Goal: Complete application form: Complete application form

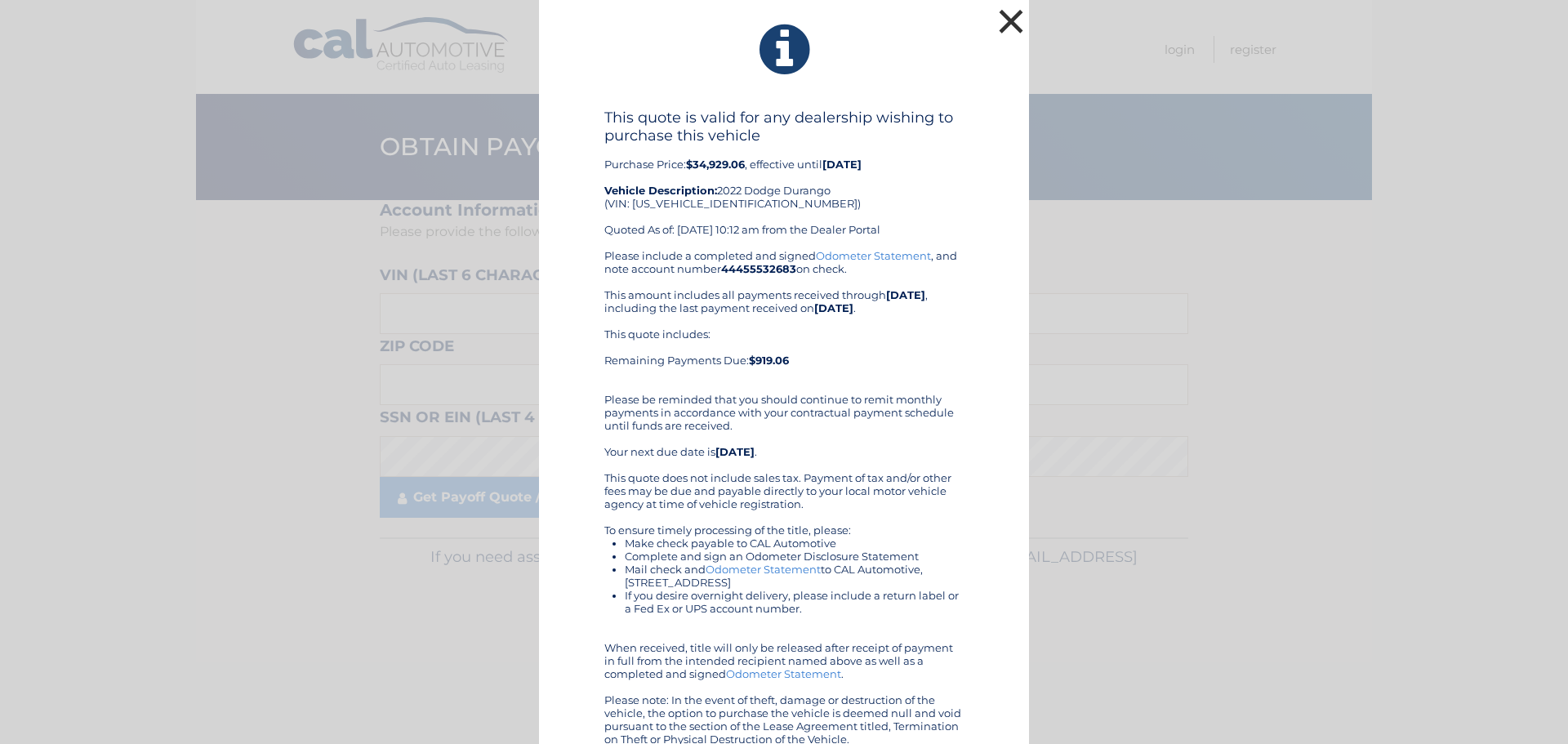
click at [997, 23] on button "×" at bounding box center [1011, 21] width 33 height 33
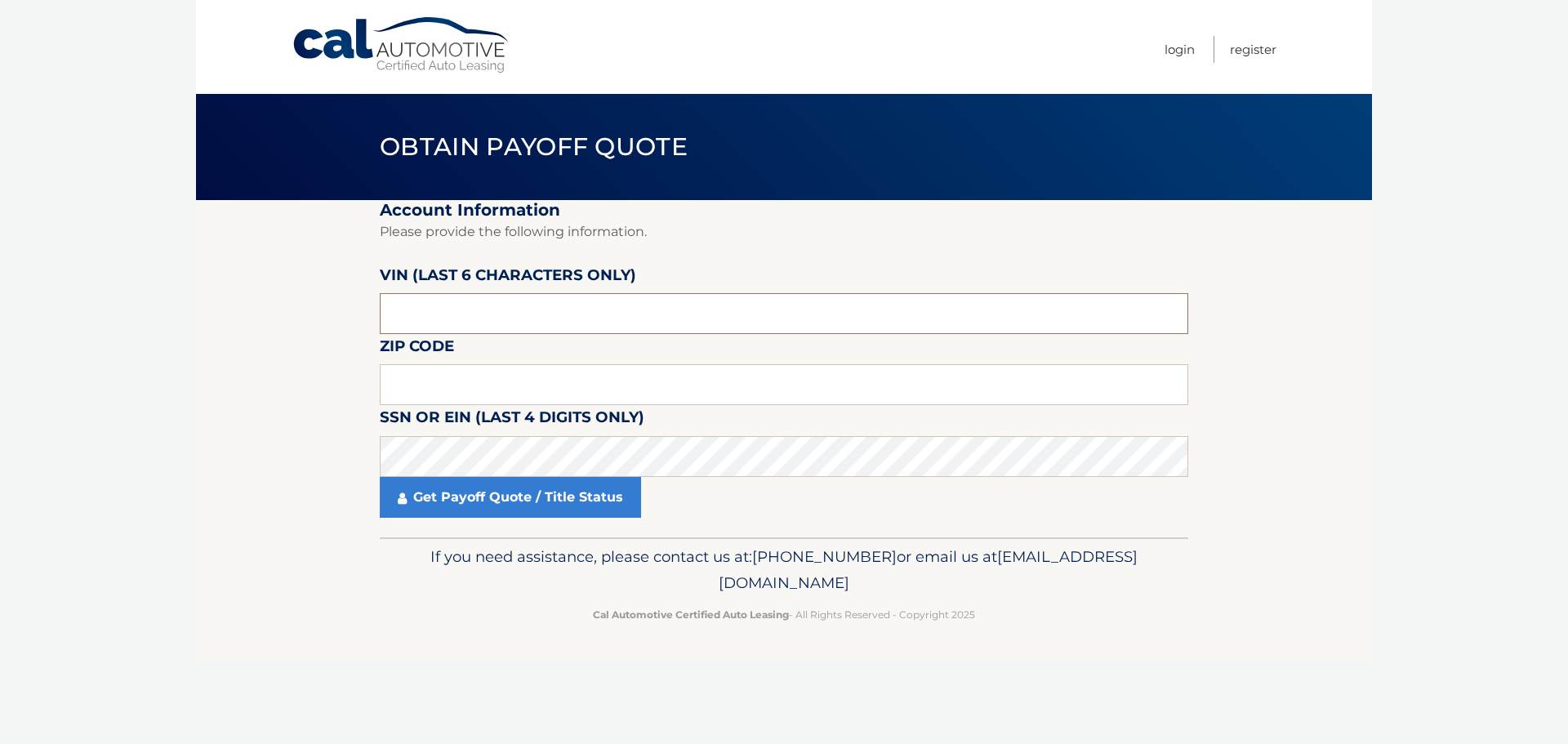
click at [487, 303] on input "text" at bounding box center [784, 314] width 809 height 41
click at [450, 317] on input "text" at bounding box center [784, 314] width 809 height 41
click at [453, 317] on input "text" at bounding box center [784, 314] width 809 height 41
type input "523329"
click at [430, 397] on input "text" at bounding box center [784, 384] width 809 height 41
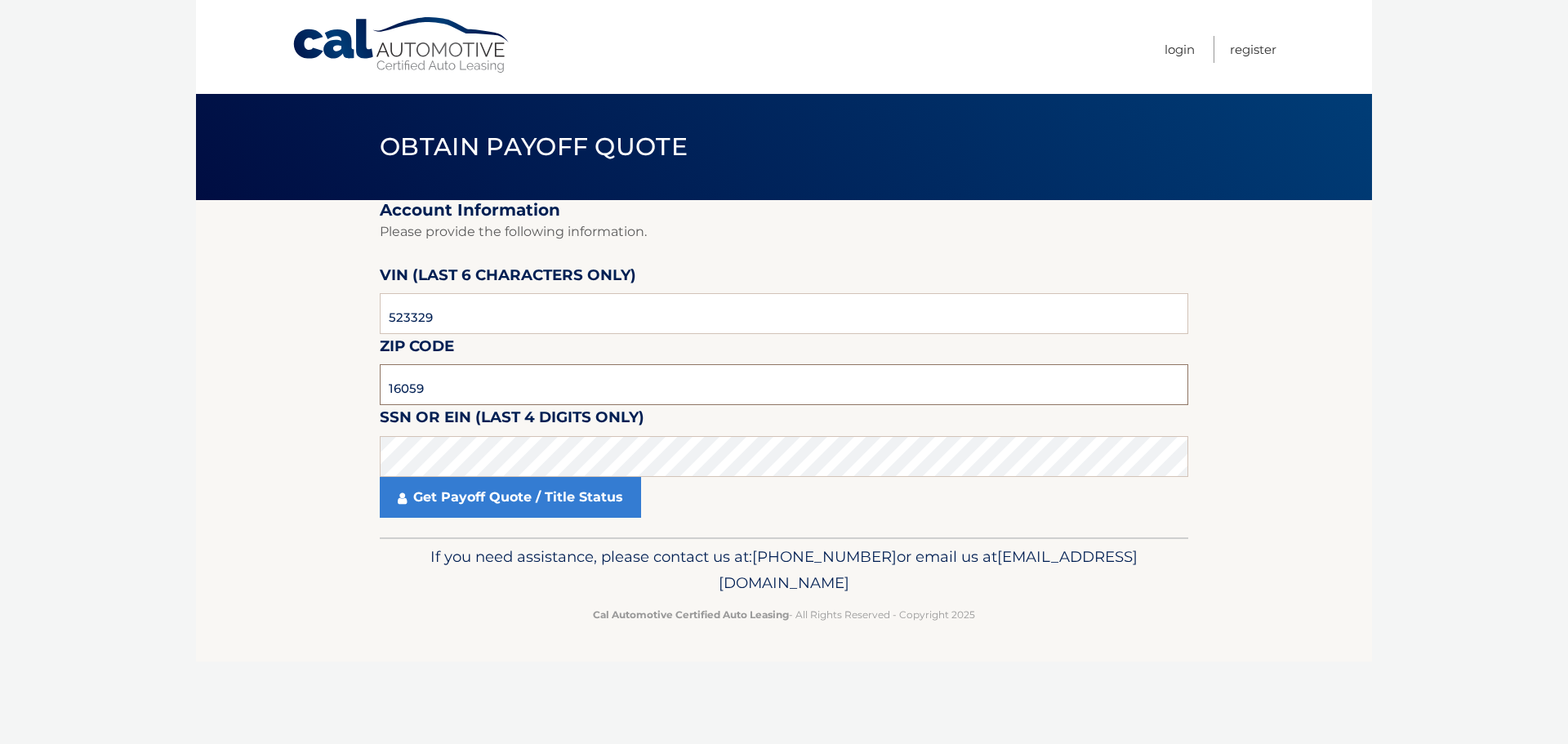
type input "16059"
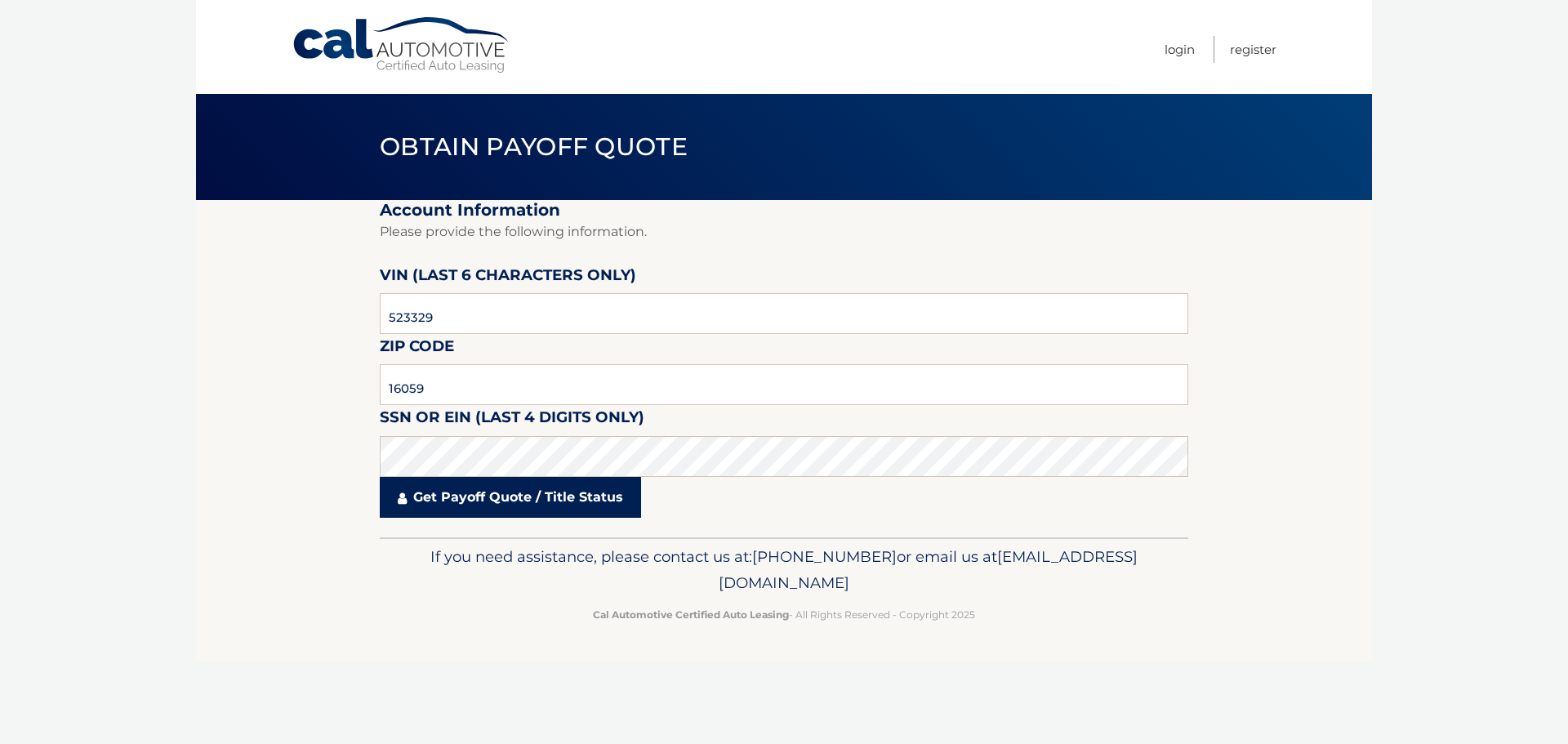
click at [479, 489] on link "Get Payoff Quote / Title Status" at bounding box center [510, 497] width 261 height 41
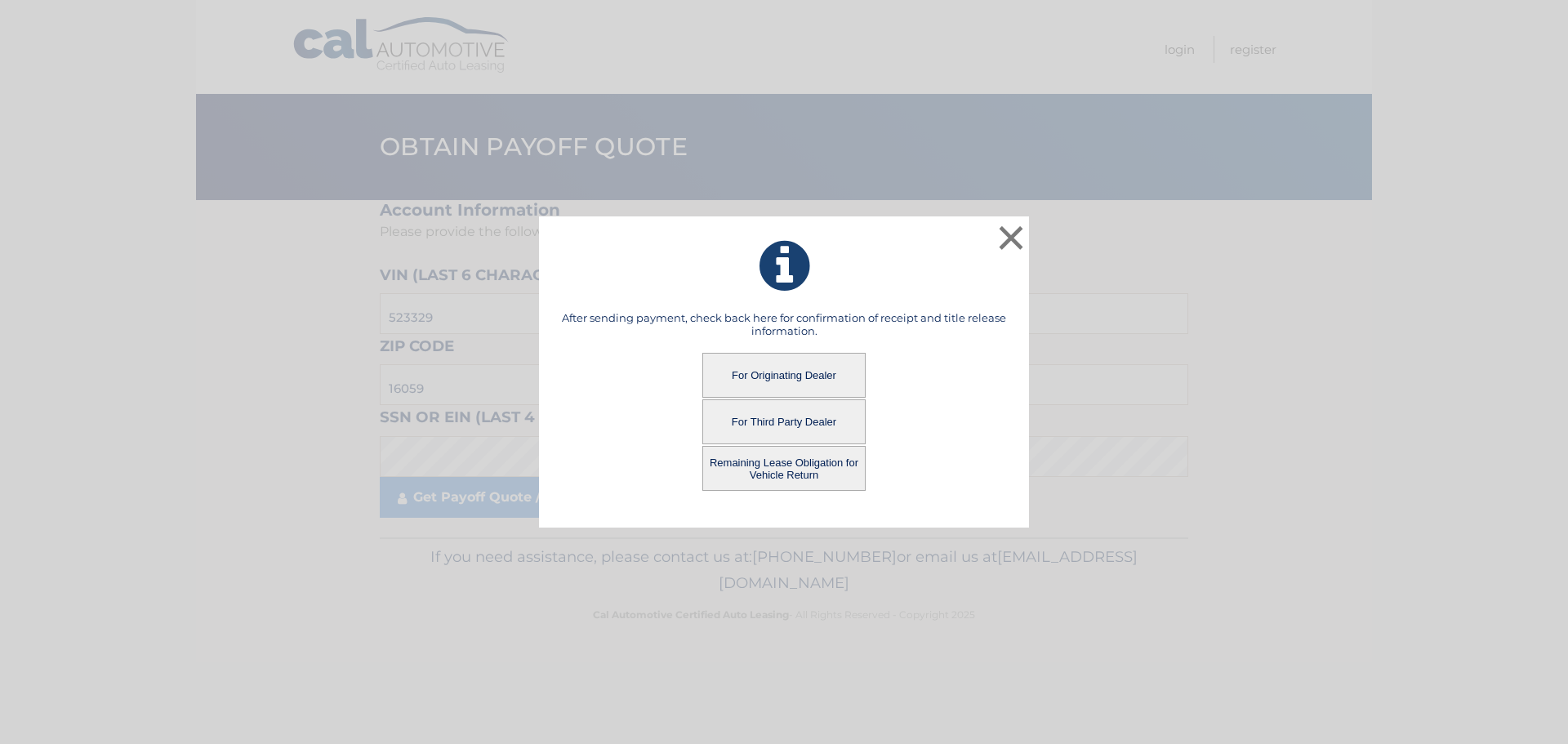
click at [775, 467] on button "Remaining Lease Obligation for Vehicle Return" at bounding box center [784, 468] width 163 height 45
click at [821, 470] on button "Remaining Lease Obligation for Vehicle Return" at bounding box center [784, 468] width 163 height 45
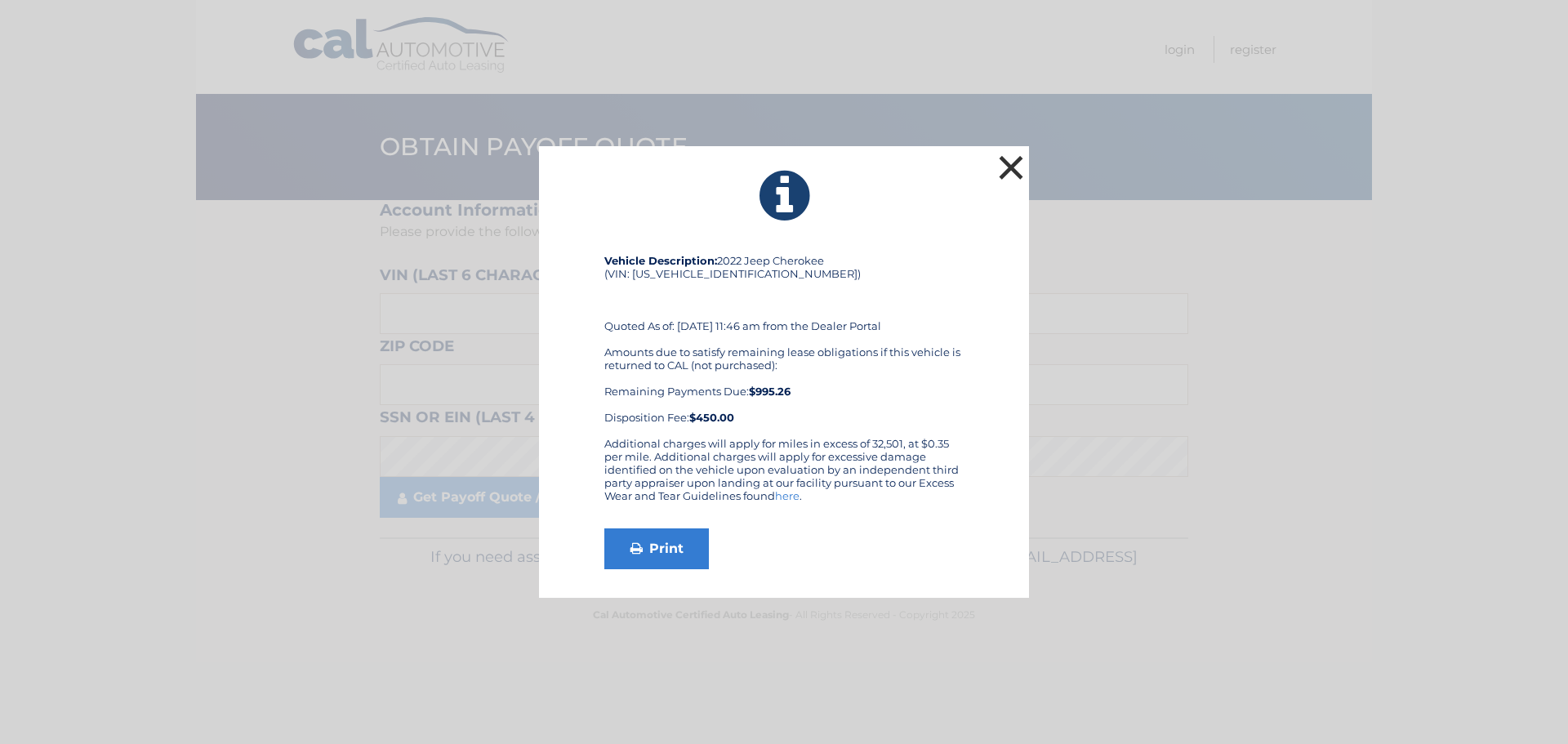
click at [1010, 168] on button "×" at bounding box center [1011, 168] width 33 height 33
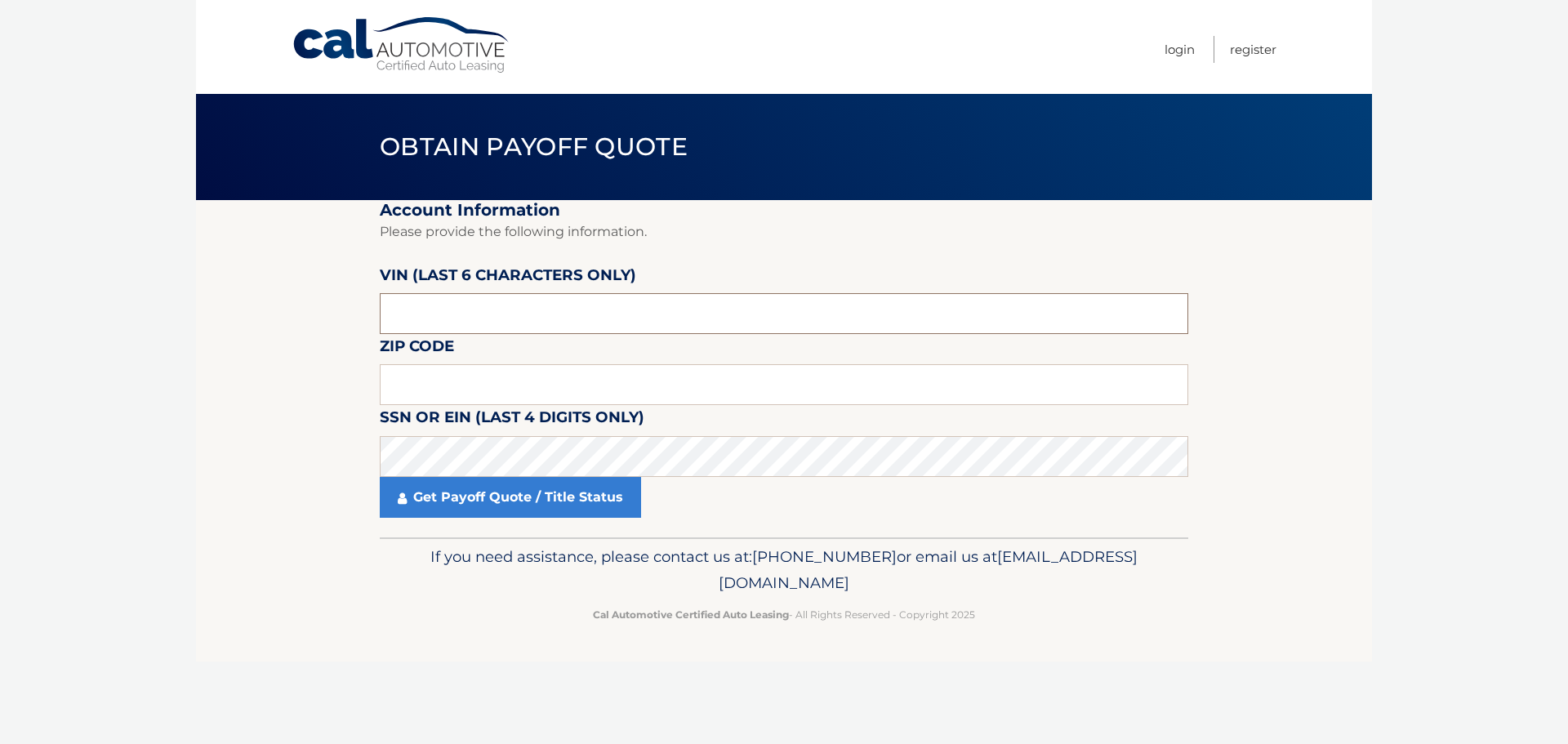
click at [429, 321] on input "text" at bounding box center [784, 314] width 809 height 41
click at [461, 385] on input "text" at bounding box center [784, 384] width 809 height 41
click at [452, 314] on input "3329**" at bounding box center [784, 314] width 809 height 41
type input "3*****"
type input "523329"
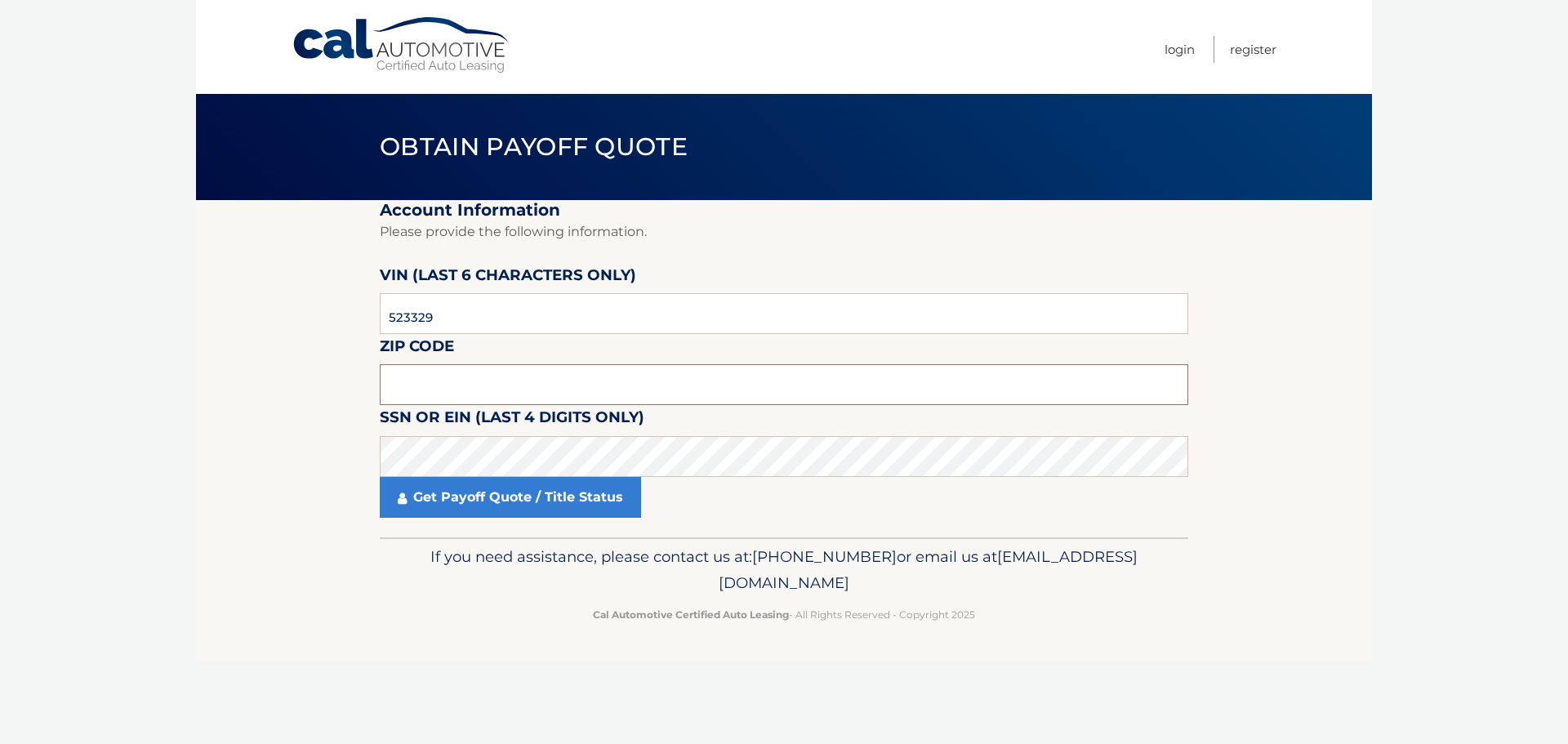
click at [470, 391] on input "text" at bounding box center [784, 384] width 809 height 41
type input "16059"
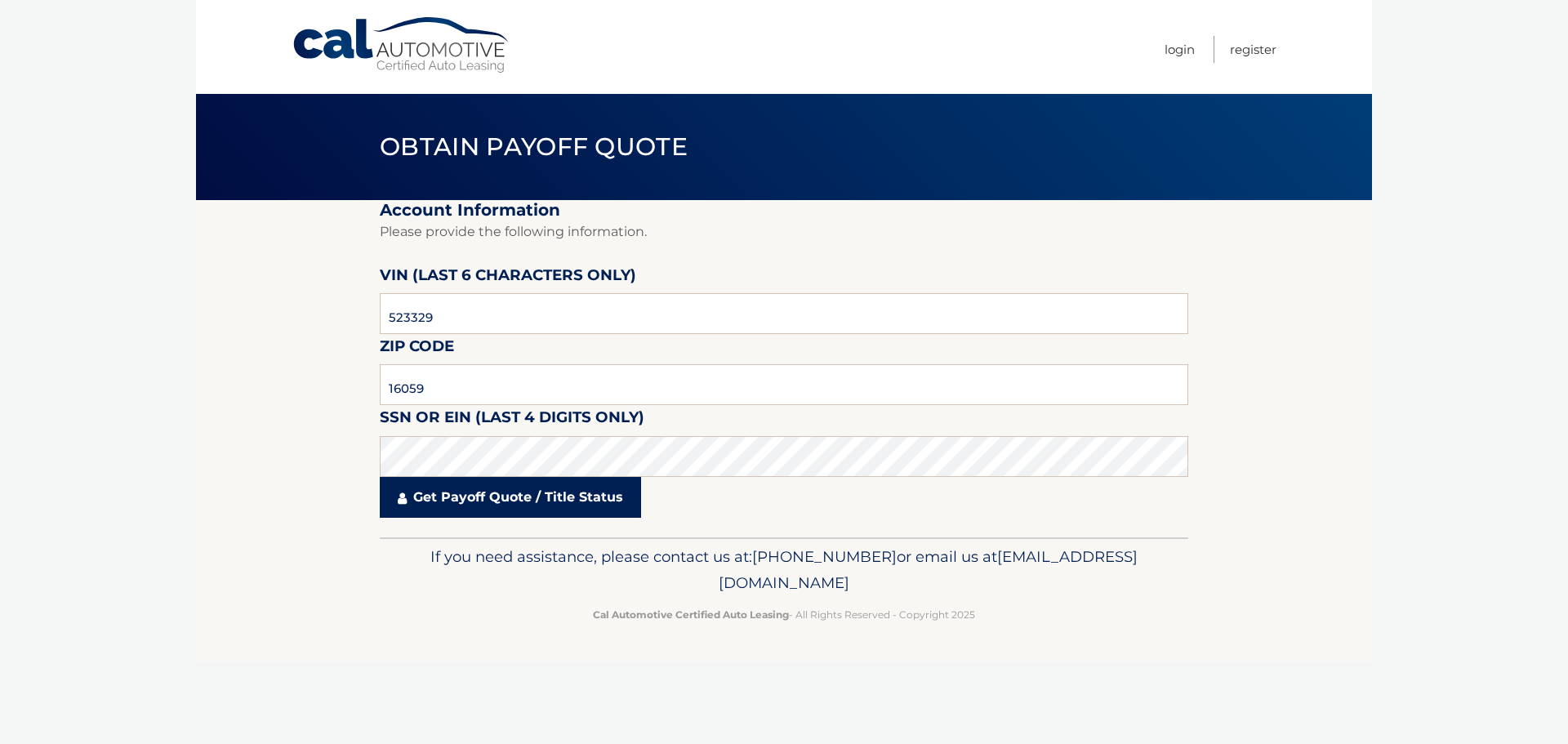
click at [548, 501] on link "Get Payoff Quote / Title Status" at bounding box center [510, 497] width 261 height 41
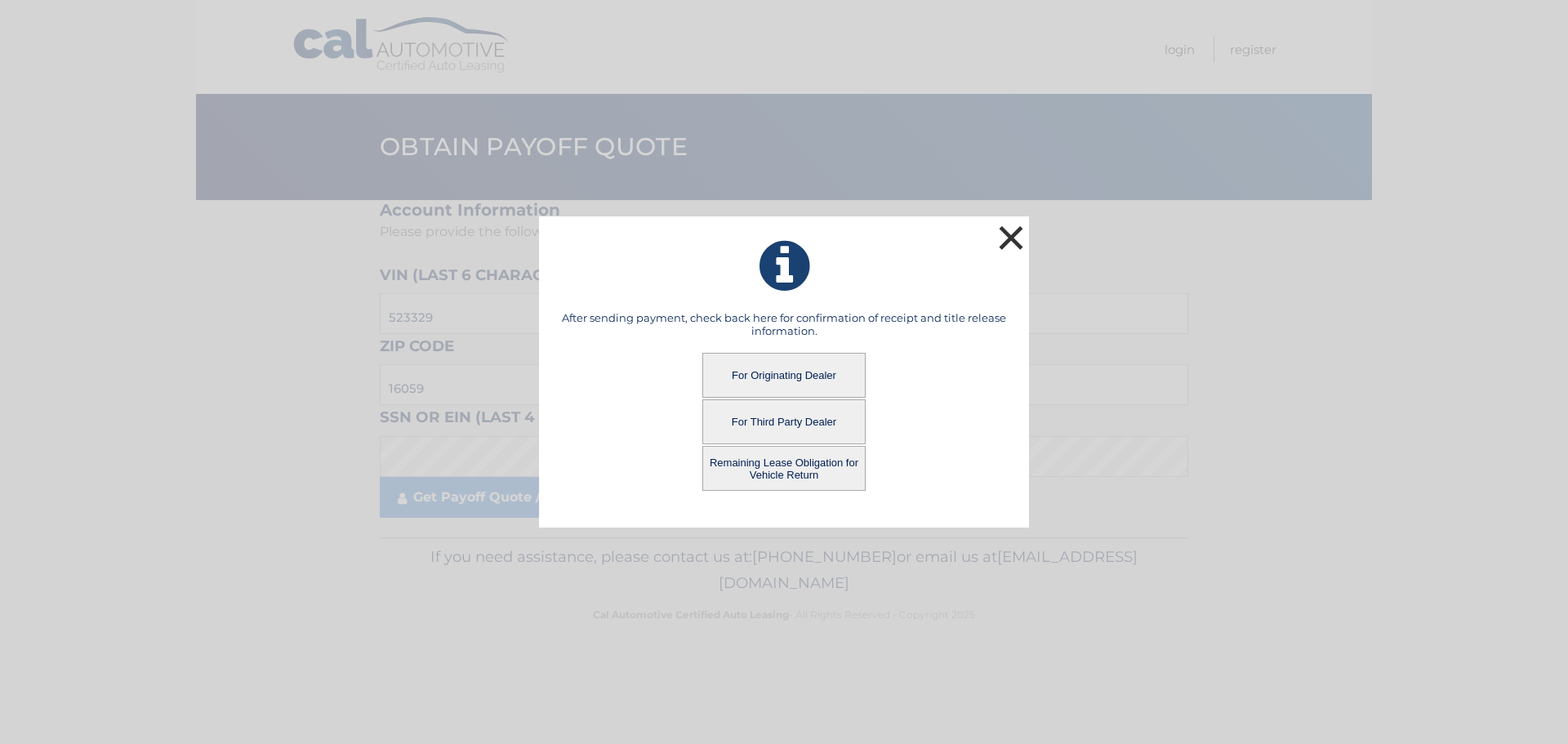
click at [1006, 234] on button "×" at bounding box center [1011, 237] width 33 height 33
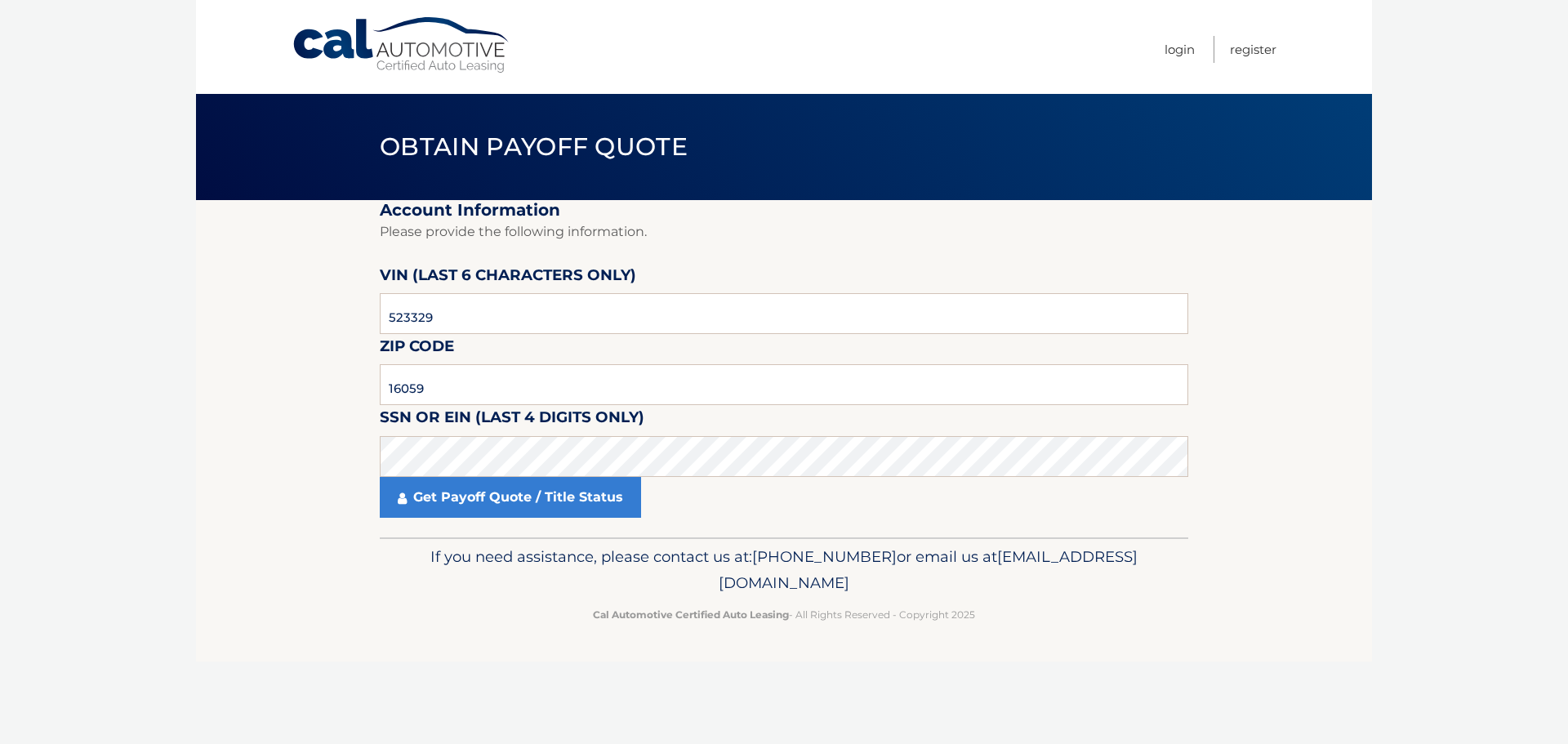
drag, startPoint x: 437, startPoint y: 178, endPoint x: 364, endPoint y: 88, distance: 115.9
click at [437, 177] on header "Obtain Payoff Quote" at bounding box center [784, 147] width 809 height 106
click at [364, 50] on link "Cal Automotive" at bounding box center [401, 45] width 221 height 58
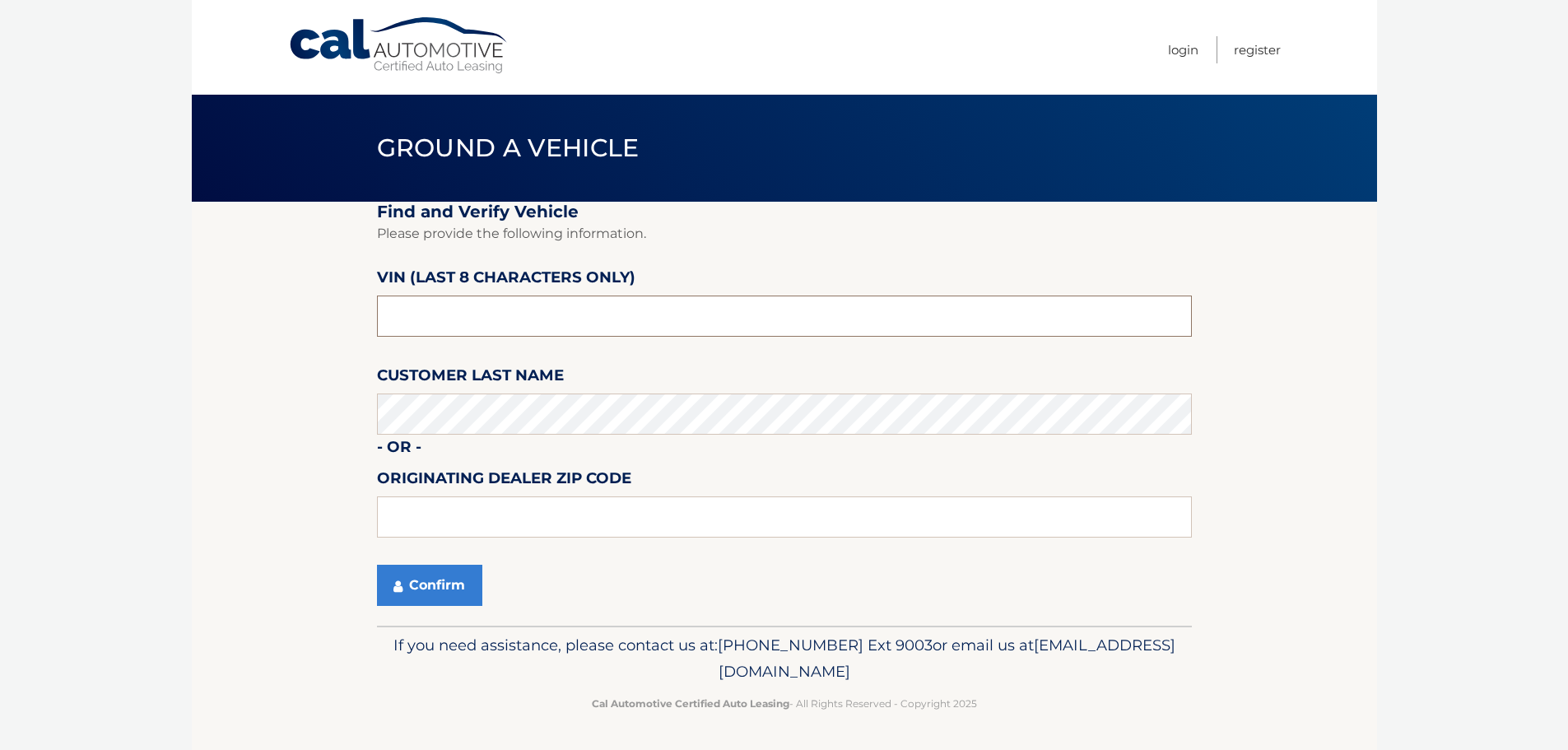
click at [504, 317] on input "text" at bounding box center [785, 316] width 815 height 41
type input "523329**"
click at [481, 505] on input "text" at bounding box center [785, 517] width 815 height 41
drag, startPoint x: 411, startPoint y: 530, endPoint x: 422, endPoint y: 523, distance: 13.0
click at [411, 530] on input "text" at bounding box center [785, 517] width 815 height 41
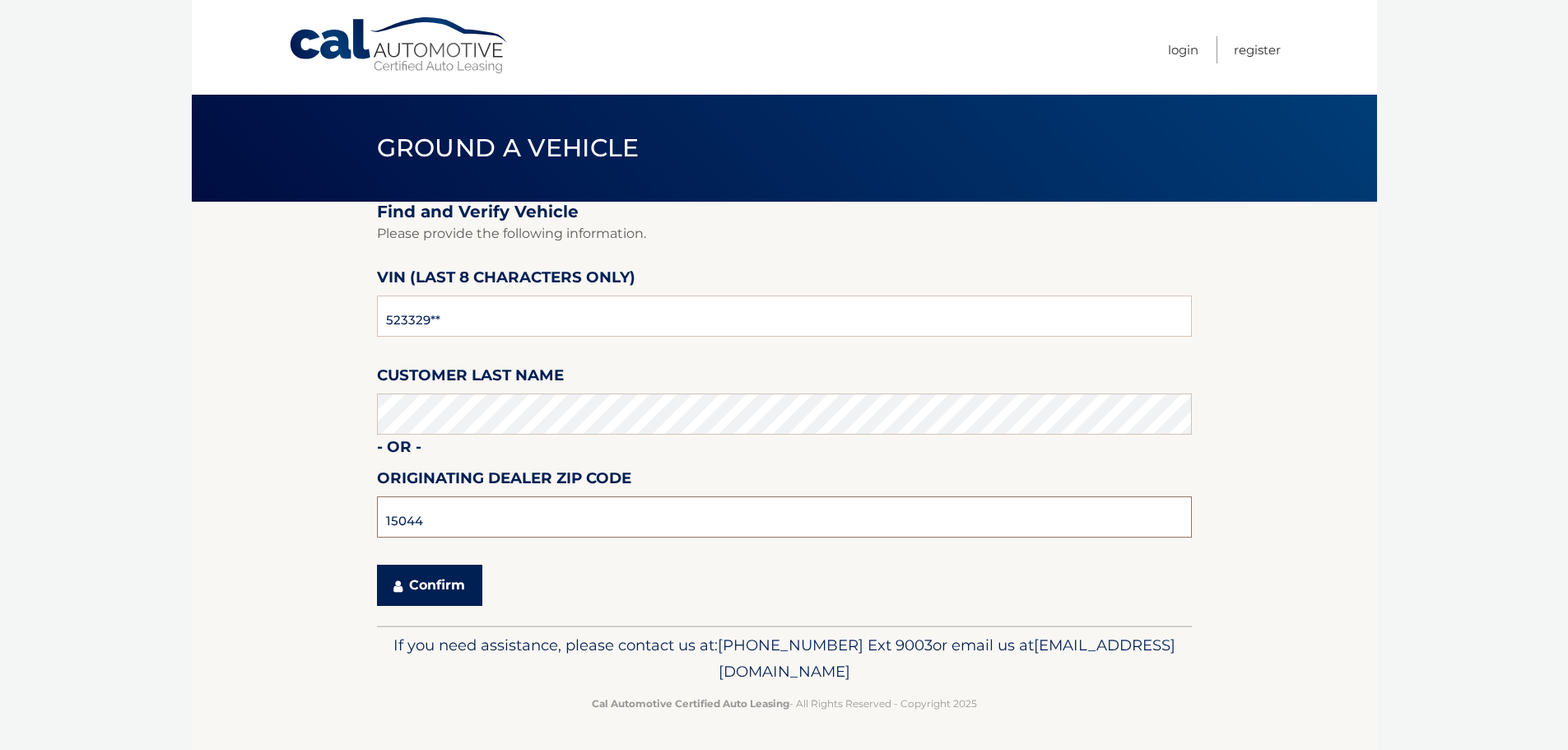
type input "15044"
click at [435, 597] on button "Confirm" at bounding box center [430, 586] width 105 height 41
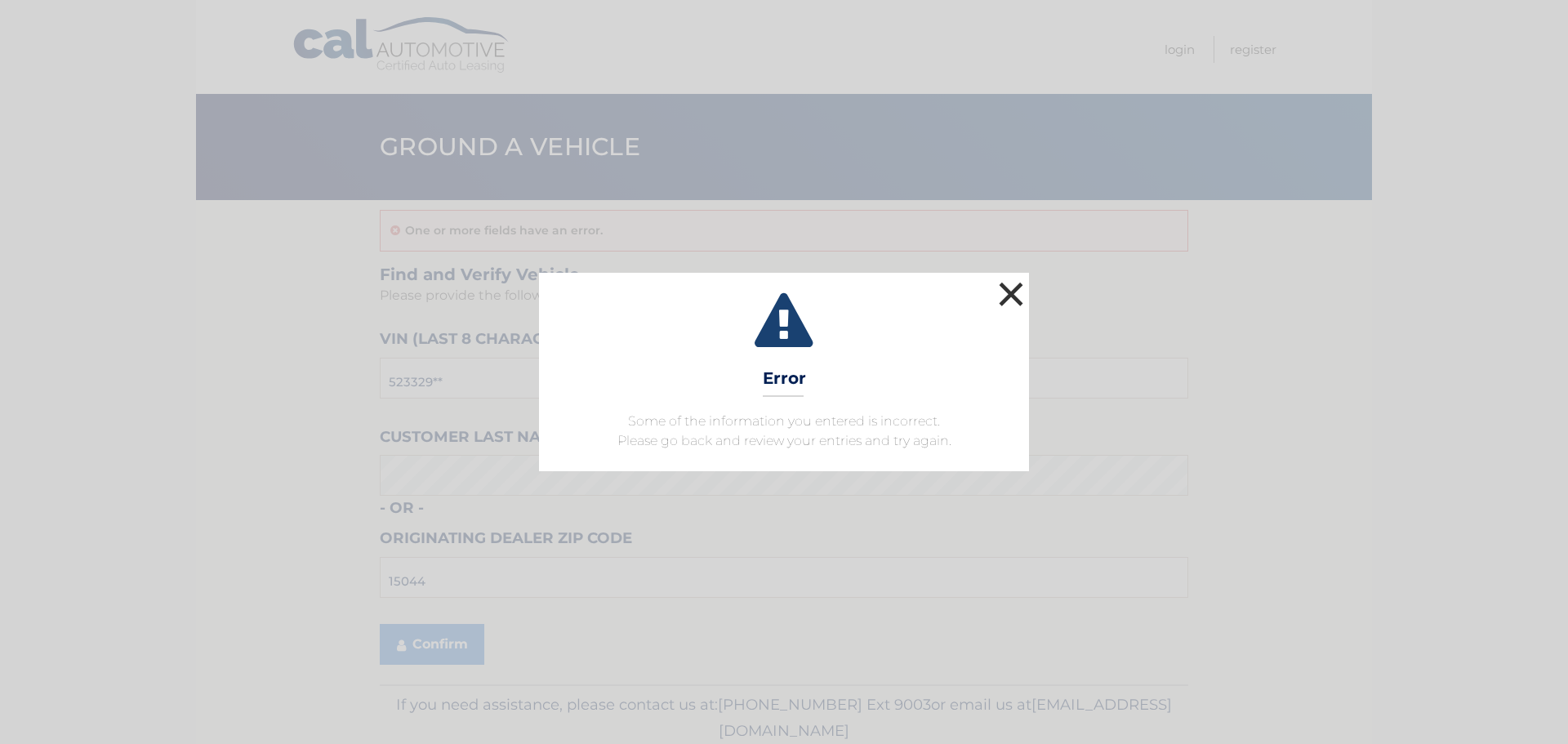
click at [1015, 290] on button "×" at bounding box center [1011, 294] width 33 height 33
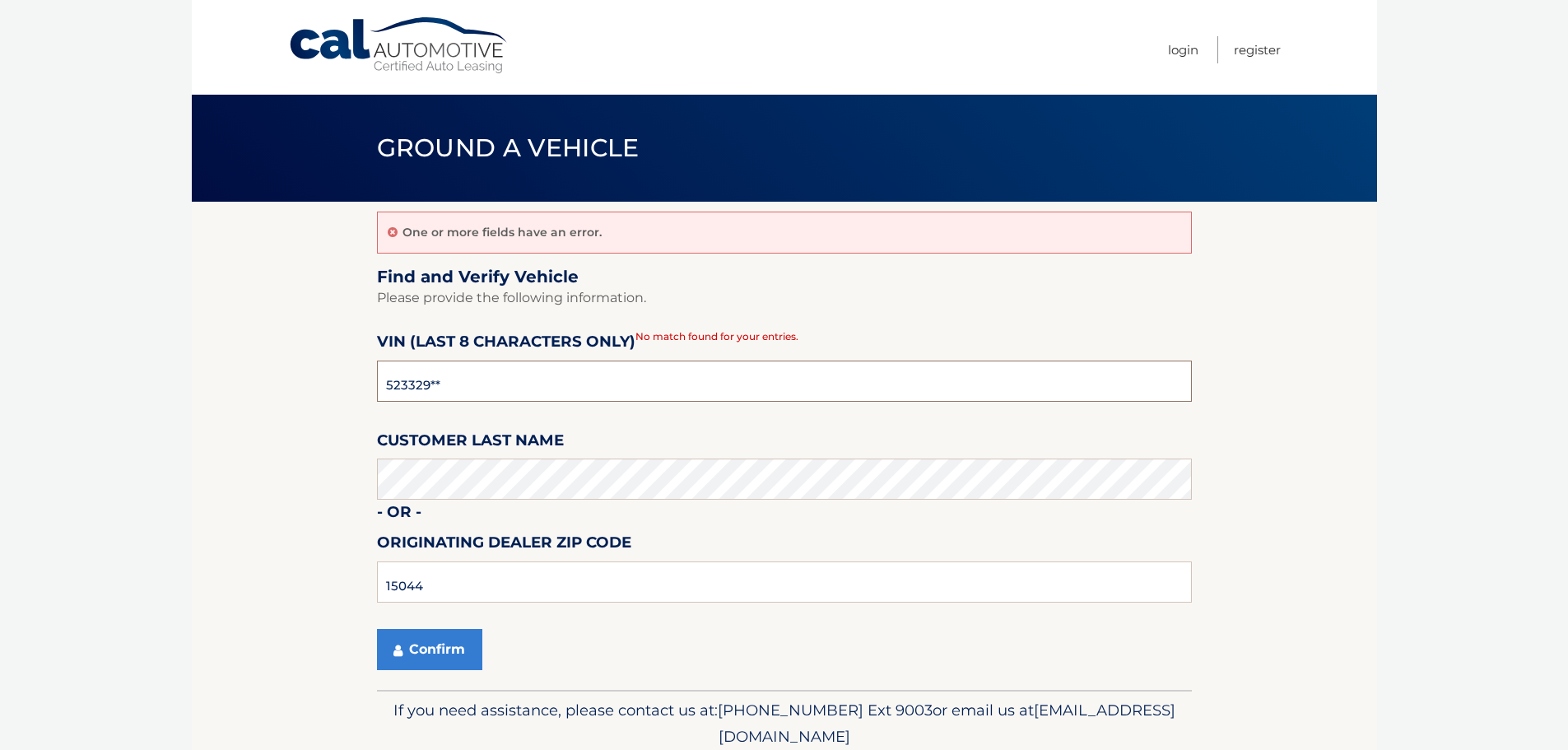
drag, startPoint x: 457, startPoint y: 387, endPoint x: 308, endPoint y: 408, distance: 150.5
click at [309, 408] on section "One or more fields have an error. Find and Verify Vehicle Please provide the fo…" at bounding box center [784, 446] width 1186 height 488
type input "ND523329"
click at [433, 667] on button "Confirm" at bounding box center [430, 650] width 105 height 41
click at [436, 651] on button "Confirm" at bounding box center [430, 650] width 105 height 41
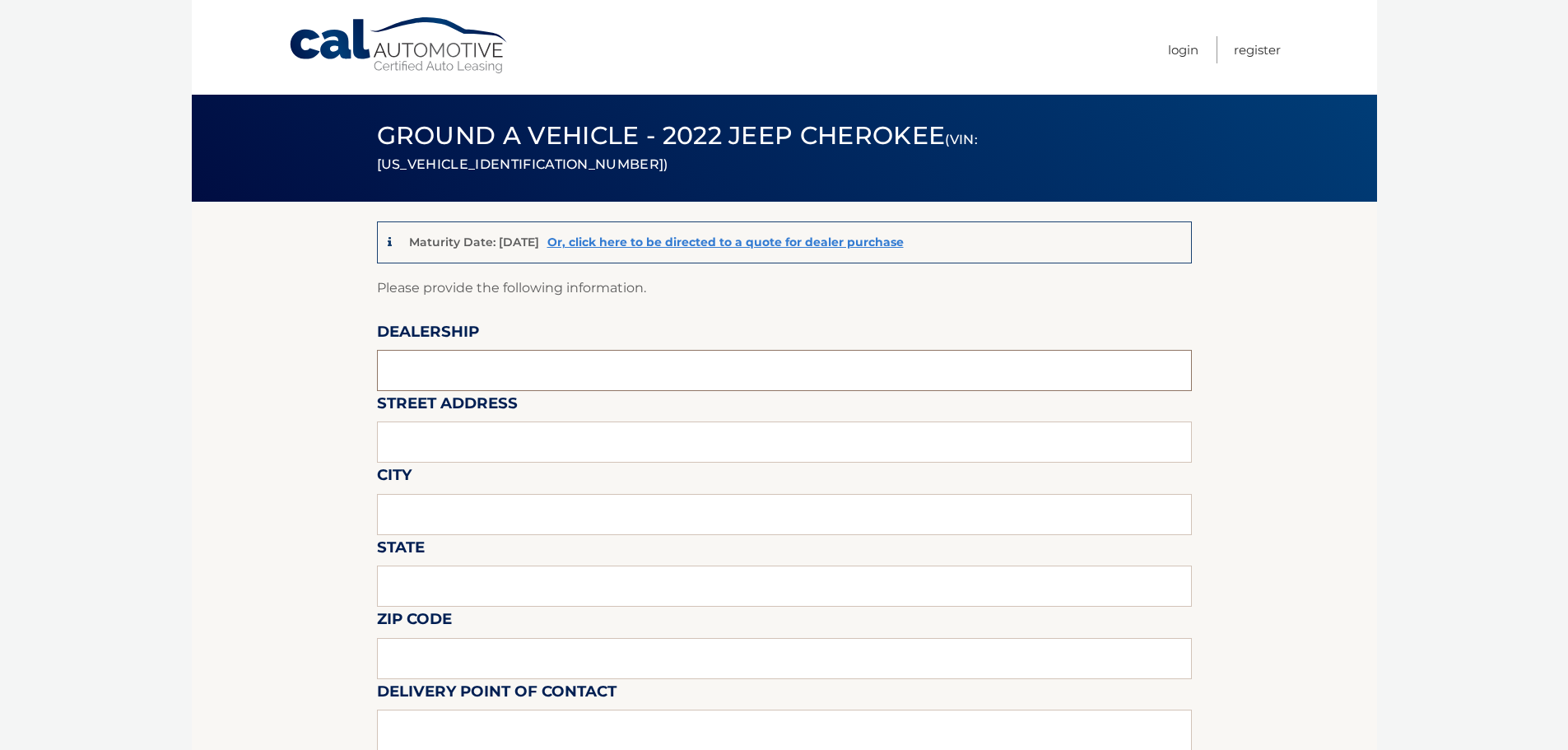
click at [485, 377] on input "text" at bounding box center [785, 371] width 815 height 41
type input "DIEHL AUTOMOTIVE"
type input "258 Pittsburgh Rd"
type input "BUTLER"
type input "PA"
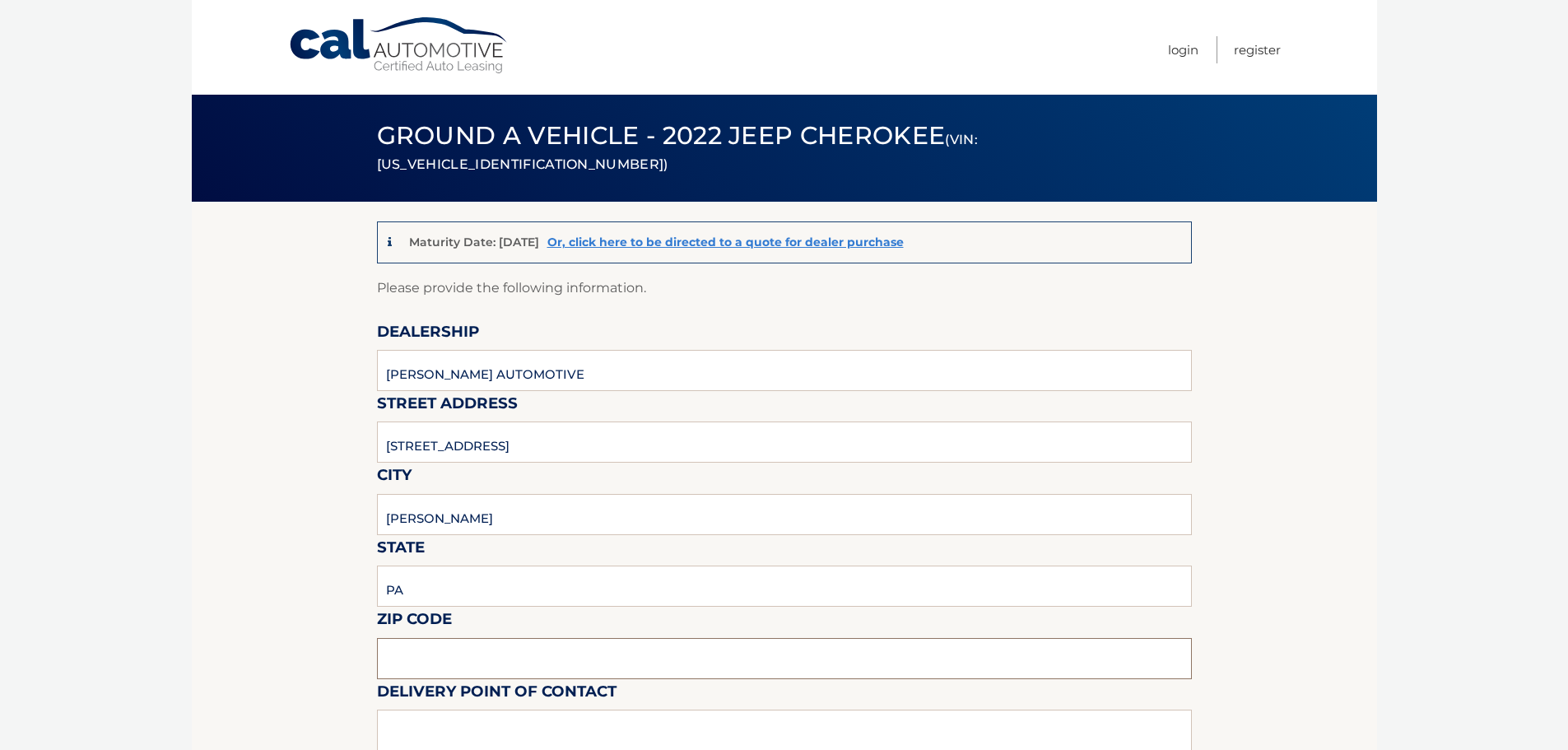
type input "16002"
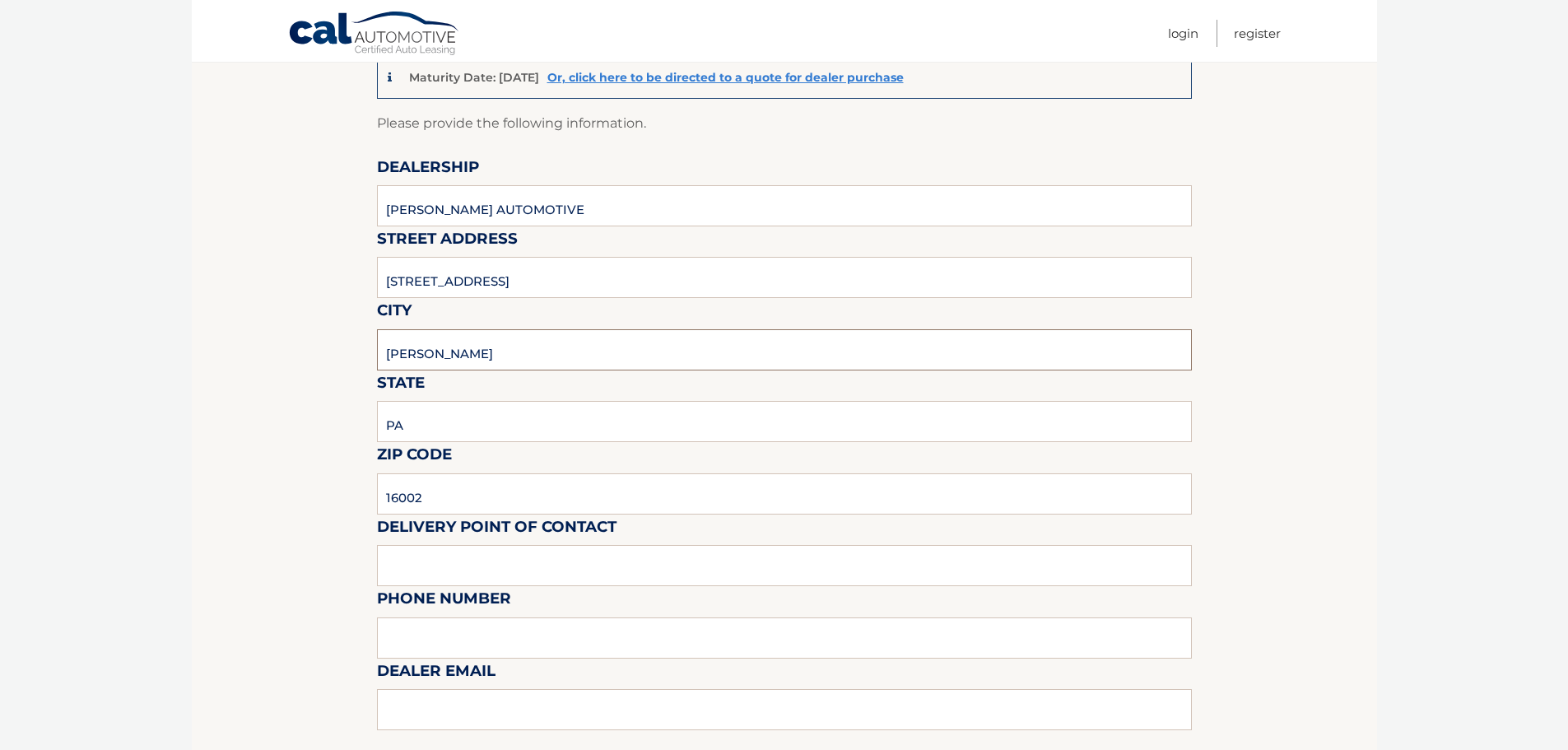
scroll to position [247, 0]
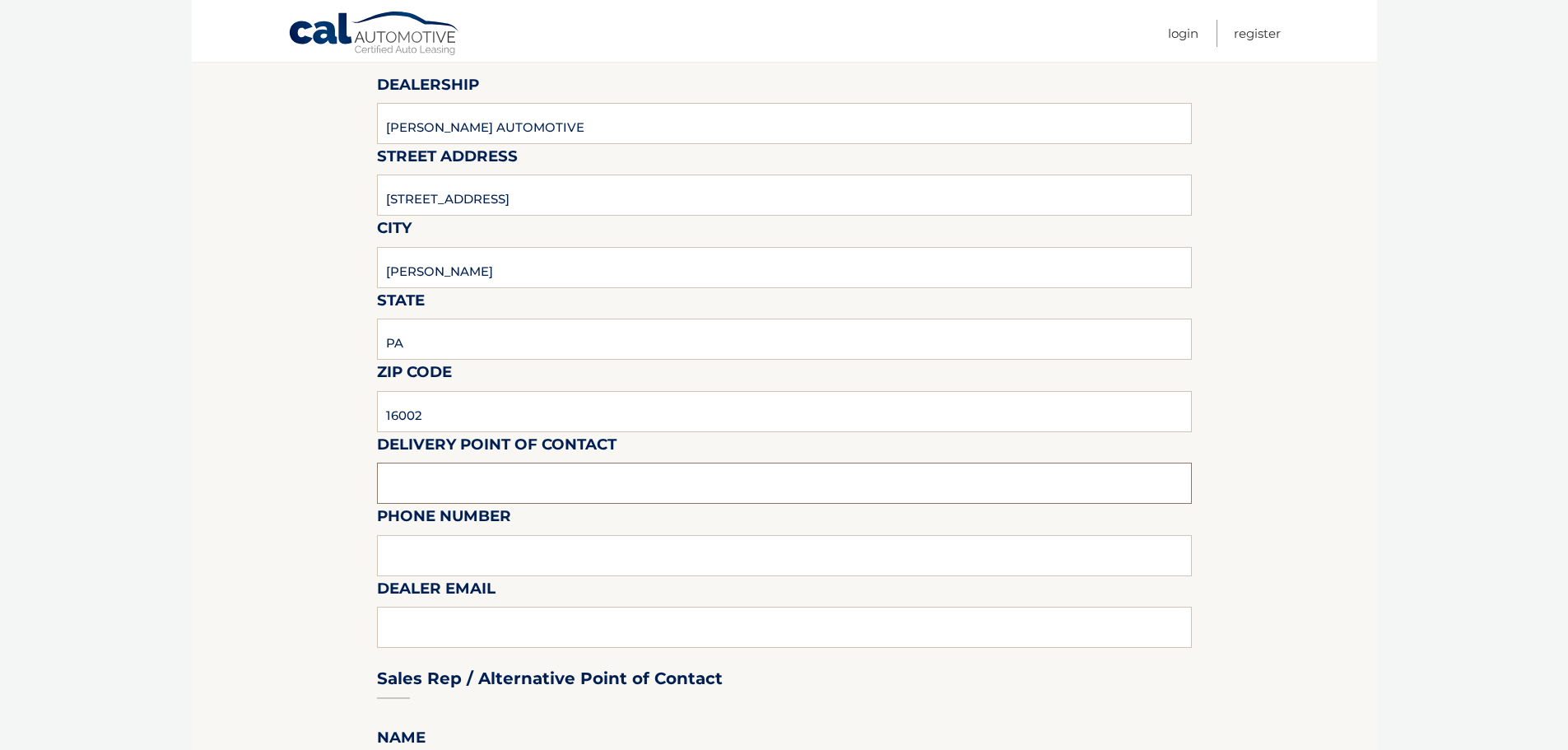
click at [471, 471] on input "text" at bounding box center [785, 483] width 815 height 41
type input "j"
type input "JACK RIAL"
type input "724-431-4212"
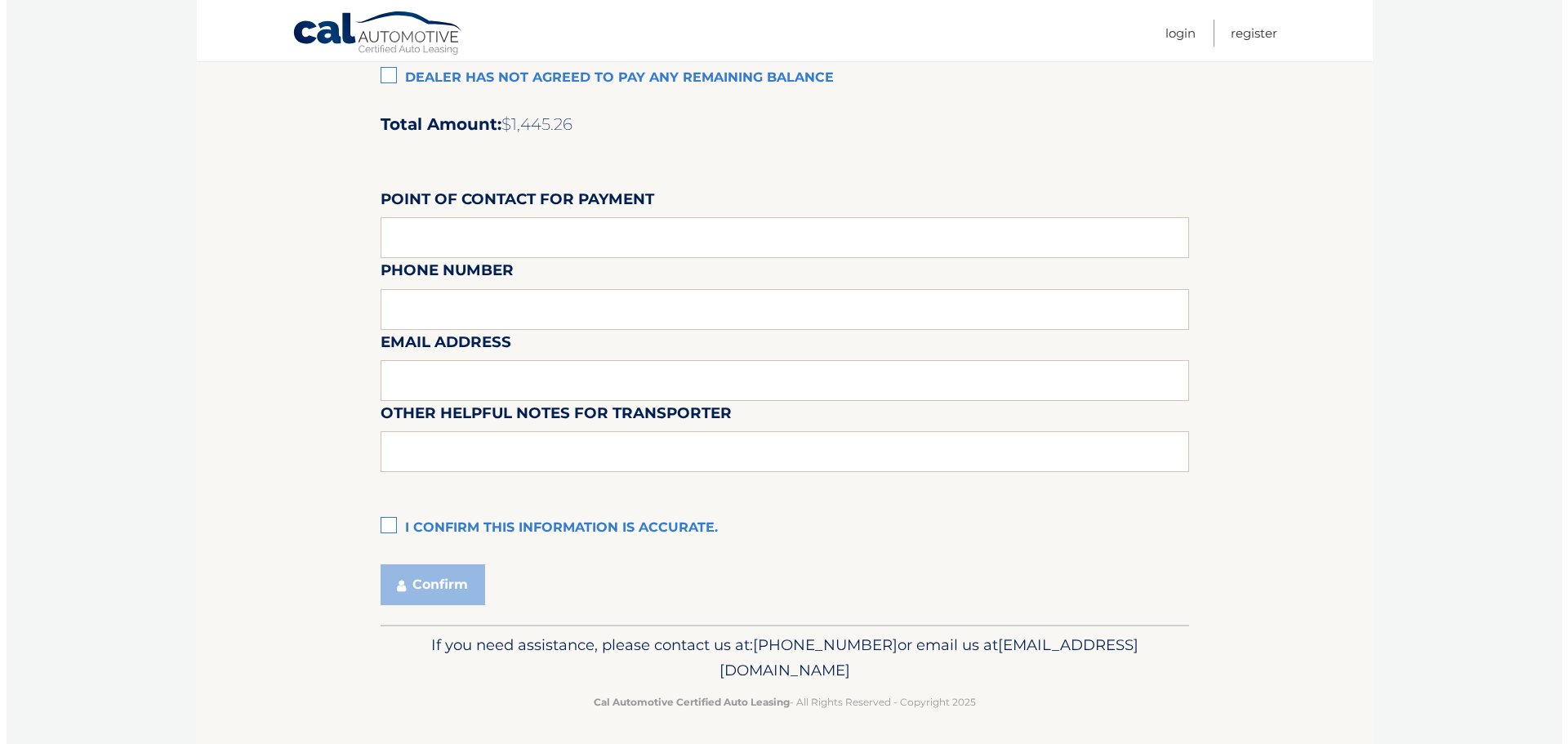
scroll to position [1369, 0]
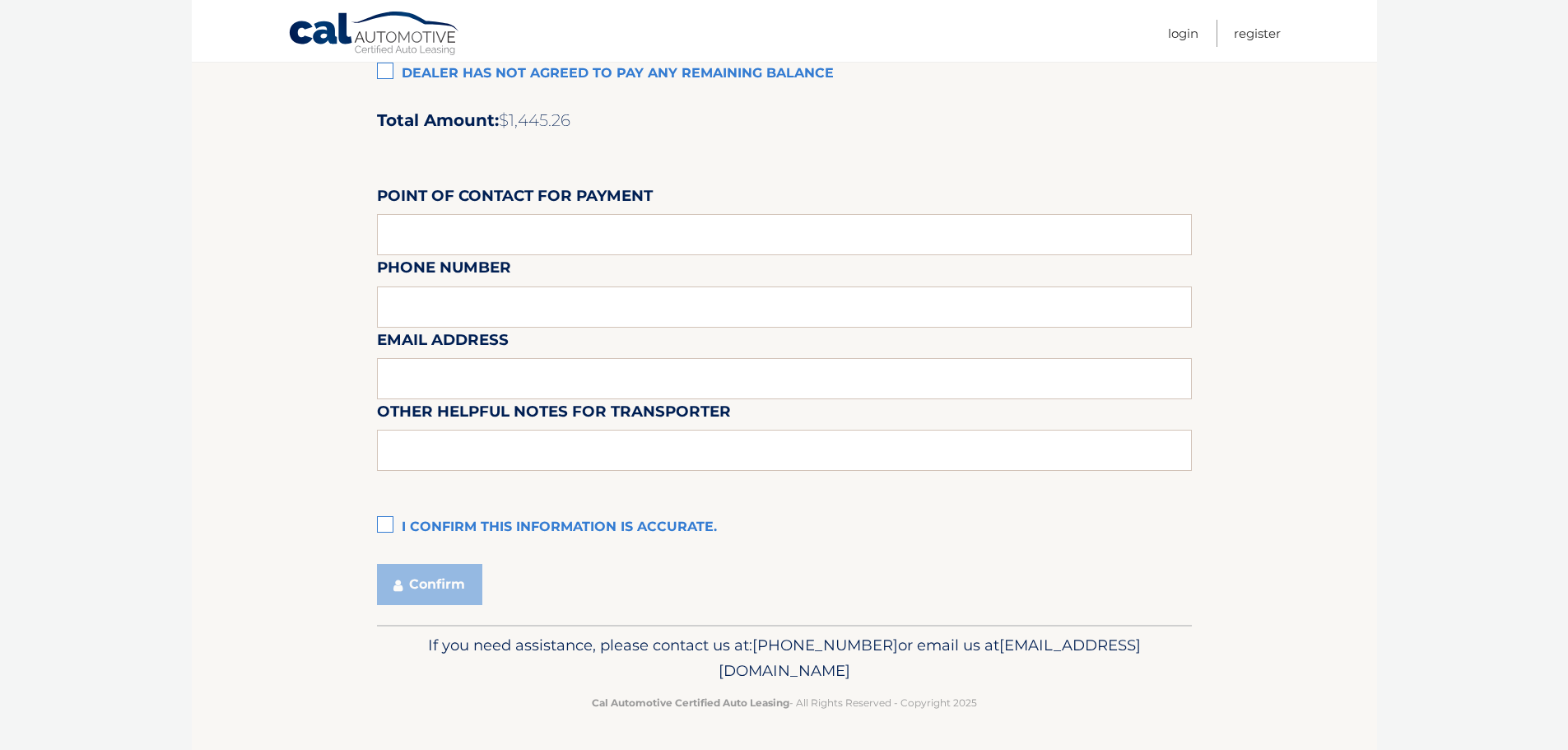
type input "JRIAL@DIEHLAUTO.COM"
click at [385, 524] on label "I confirm this information is accurate." at bounding box center [785, 528] width 815 height 33
click at [0, 0] on input "I confirm this information is accurate." at bounding box center [0, 0] width 0 height 0
click at [443, 583] on button "Confirm" at bounding box center [430, 585] width 105 height 41
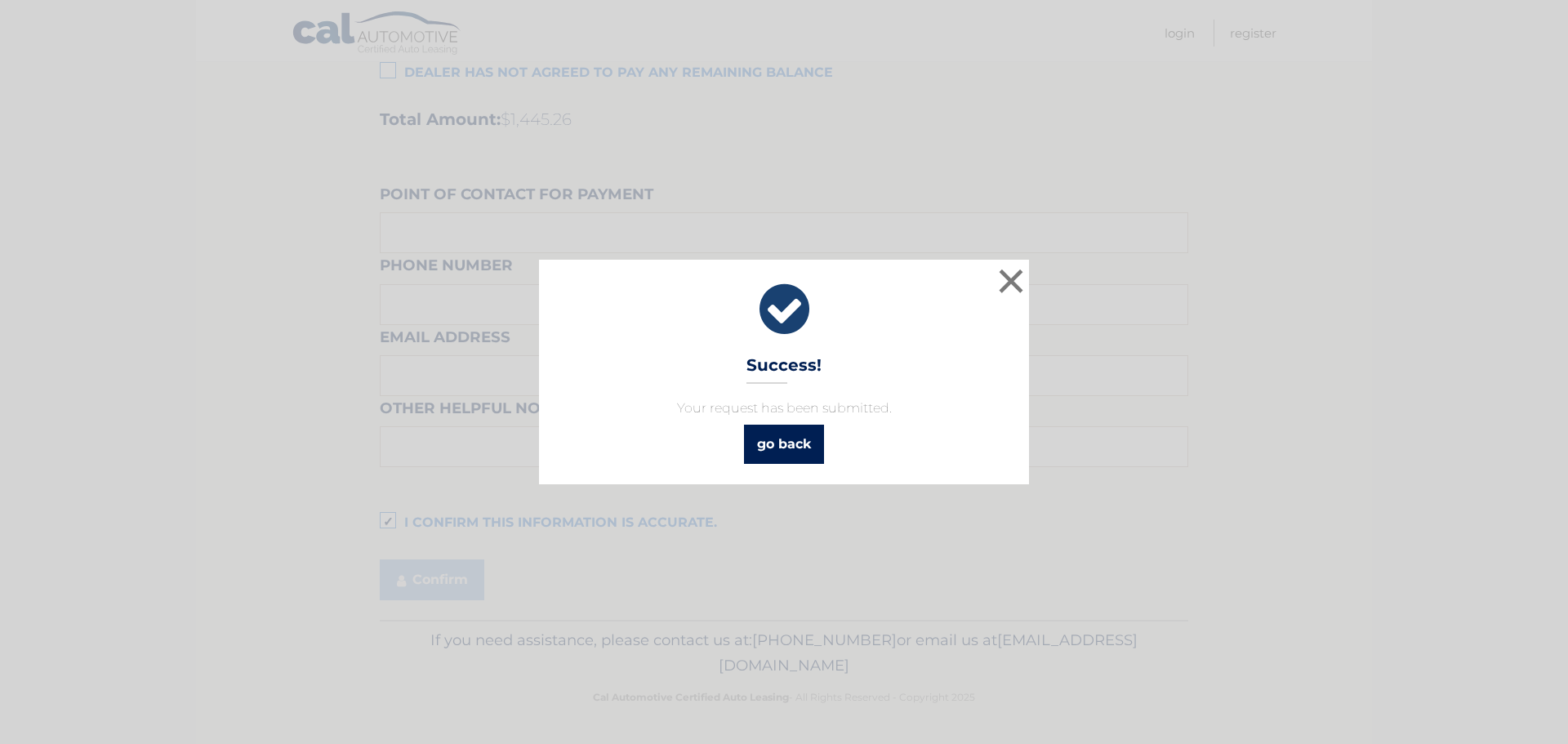
click at [797, 442] on link "go back" at bounding box center [784, 444] width 80 height 40
